Goal: Find specific page/section: Find specific page/section

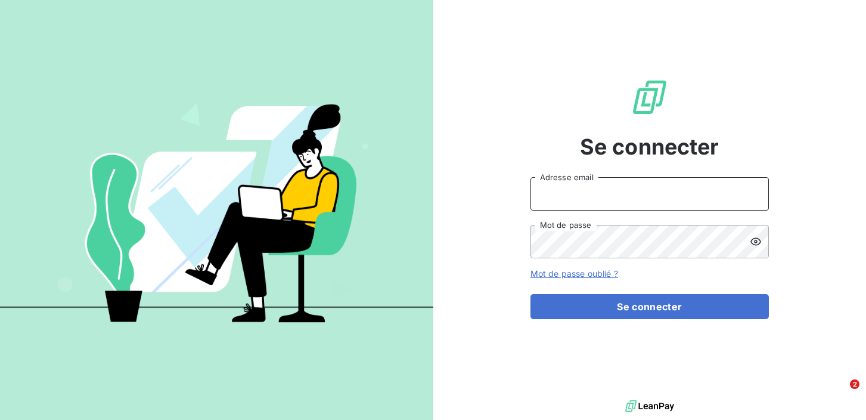
click at [564, 199] on input "Adresse email" at bounding box center [649, 193] width 238 height 33
type input "[EMAIL_ADDRESS][DOMAIN_NAME]"
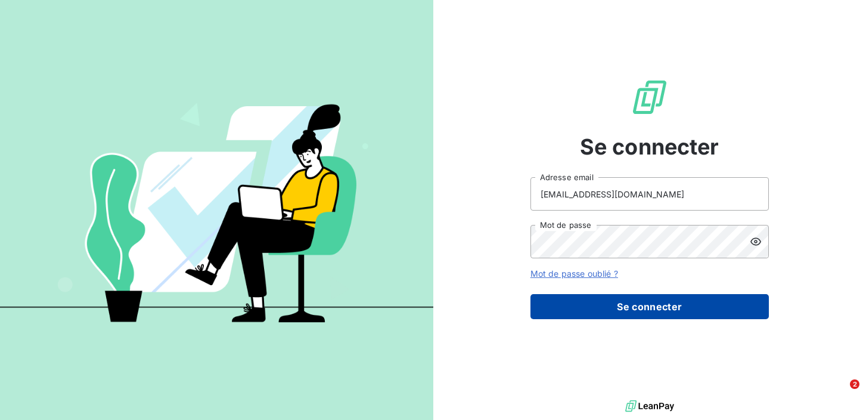
click at [568, 315] on button "Se connecter" at bounding box center [649, 306] width 238 height 25
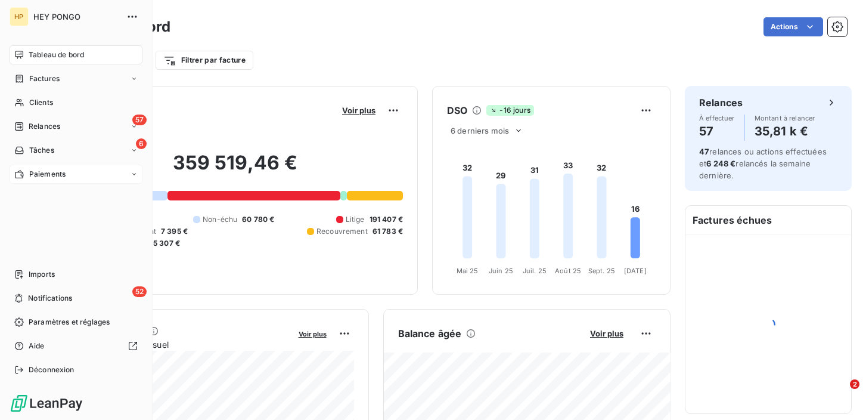
click at [39, 175] on span "Paiements" at bounding box center [47, 174] width 36 height 11
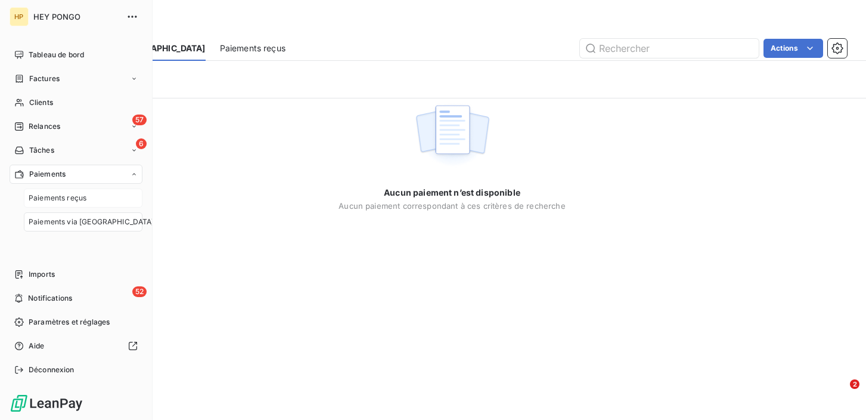
click at [38, 194] on span "Paiements reçus" at bounding box center [58, 197] width 58 height 11
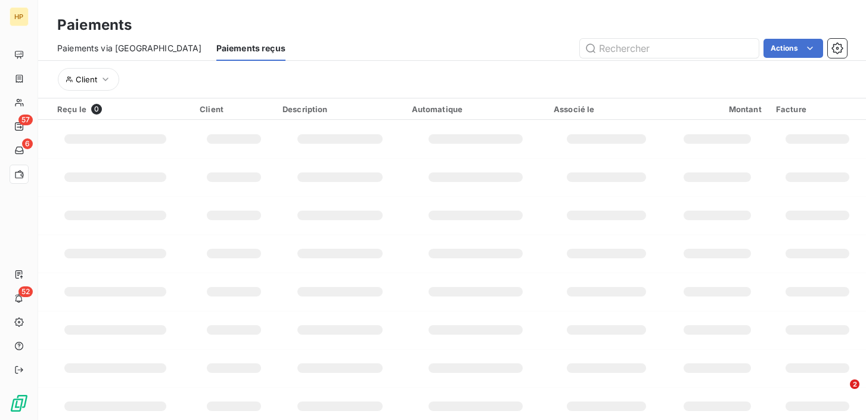
click at [131, 47] on span "Paiements via [GEOGRAPHIC_DATA]" at bounding box center [129, 48] width 145 height 12
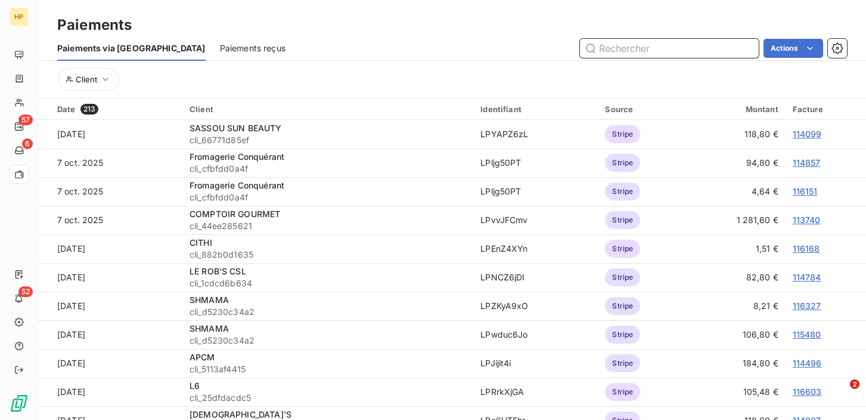
click at [621, 52] on input "text" at bounding box center [669, 48] width 179 height 19
